Goal: Task Accomplishment & Management: Manage account settings

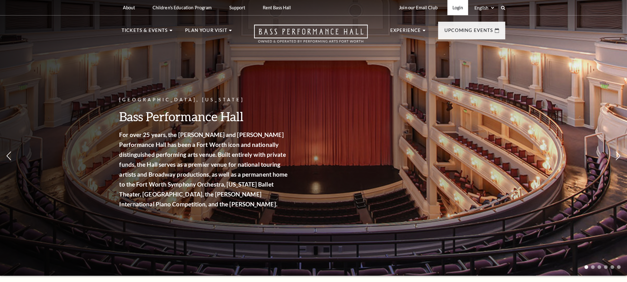
click at [455, 7] on link "Login" at bounding box center [458, 7] width 21 height 15
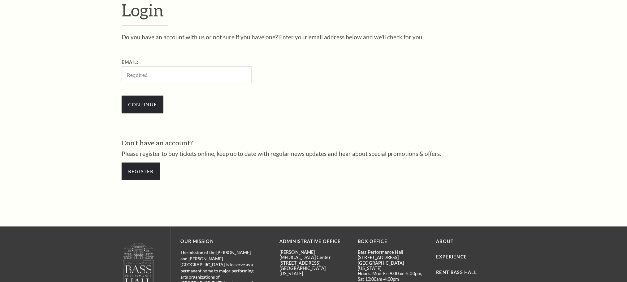
click at [153, 75] on input "Email:" at bounding box center [187, 74] width 130 height 17
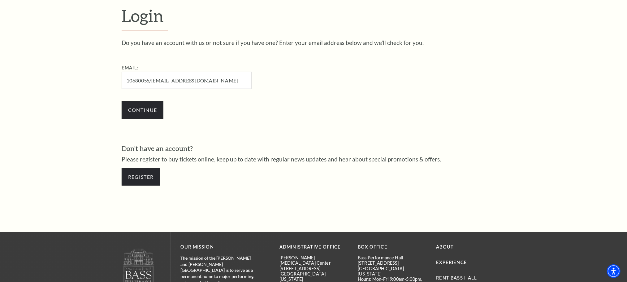
drag, startPoint x: 151, startPoint y: 79, endPoint x: 22, endPoint y: 71, distance: 130.0
click at [22, 71] on form "Login Do you have an account with us or not sure if you have one? Enter your em…" at bounding box center [313, 98] width 627 height 267
type input "[EMAIL_ADDRESS][DOMAIN_NAME]"
click at [147, 111] on input "Continue" at bounding box center [143, 109] width 42 height 17
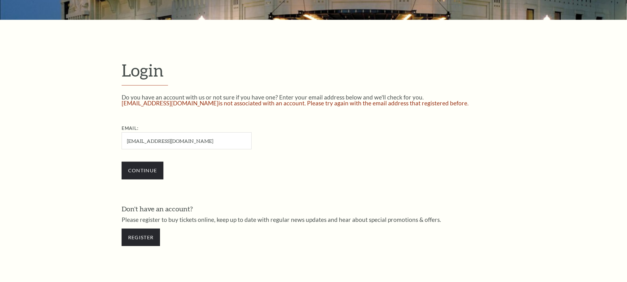
click at [147, 135] on input "[EMAIL_ADDRESS][DOMAIN_NAME]" at bounding box center [187, 140] width 130 height 17
